Goal: Check status

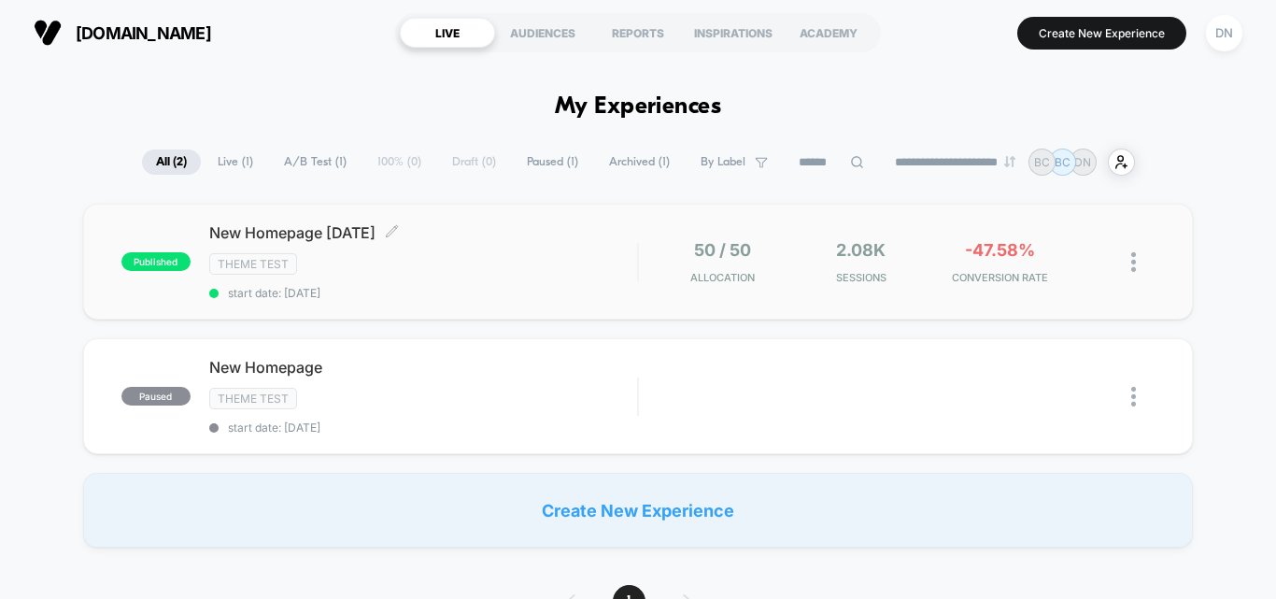
click at [331, 234] on span "New Homepage [DATE] Click to edit experience details" at bounding box center [423, 232] width 428 height 19
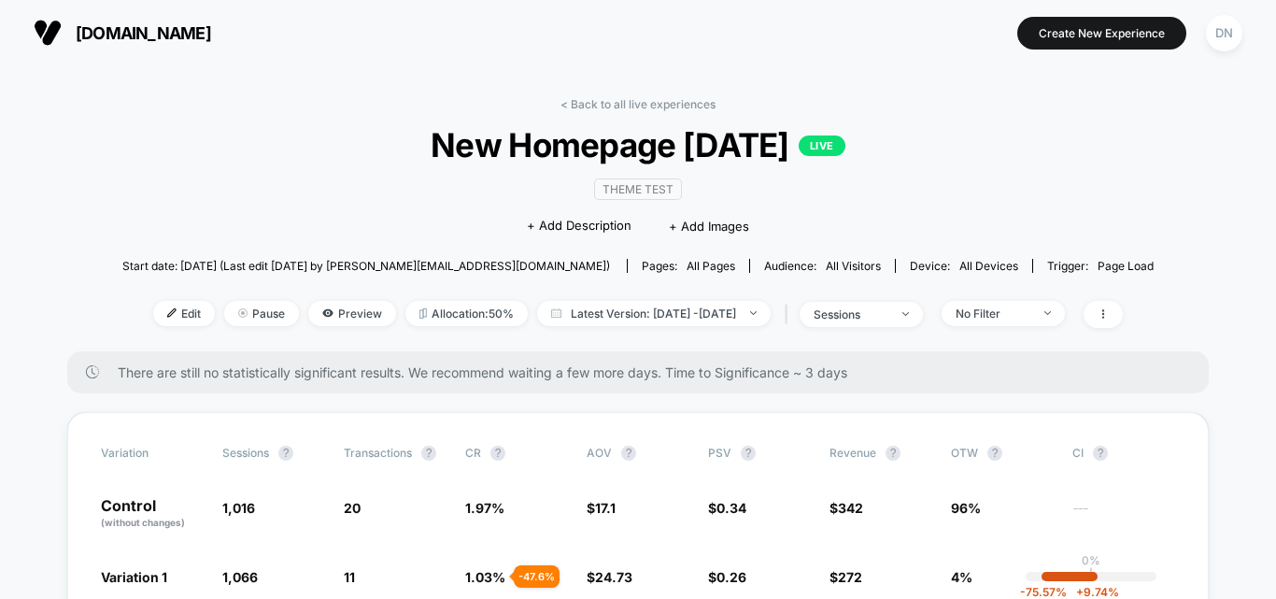
scroll to position [187, 0]
